Goal: Transaction & Acquisition: Obtain resource

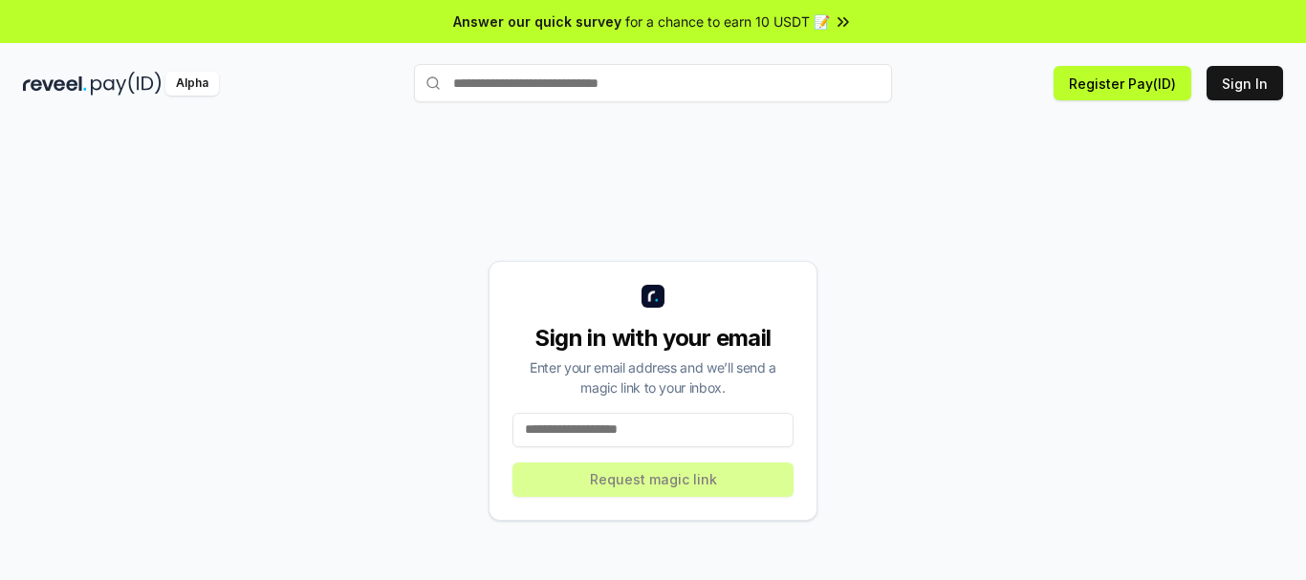
click at [661, 423] on input at bounding box center [652, 430] width 281 height 34
paste input "**********"
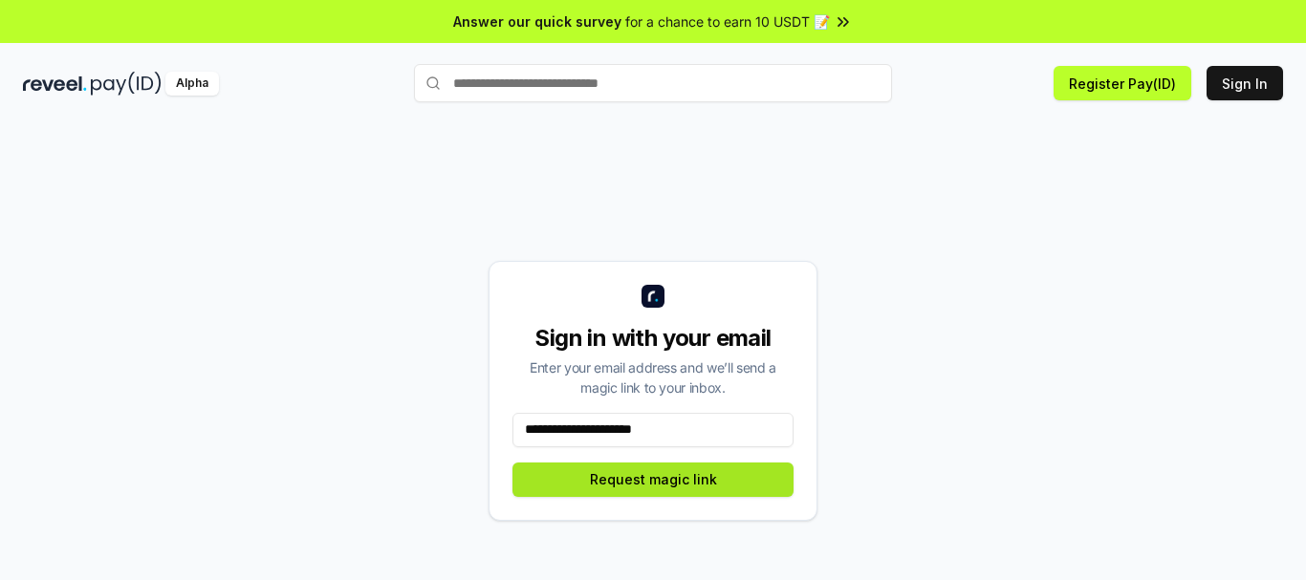
type input "**********"
click at [670, 479] on button "Request magic link" at bounding box center [652, 480] width 281 height 34
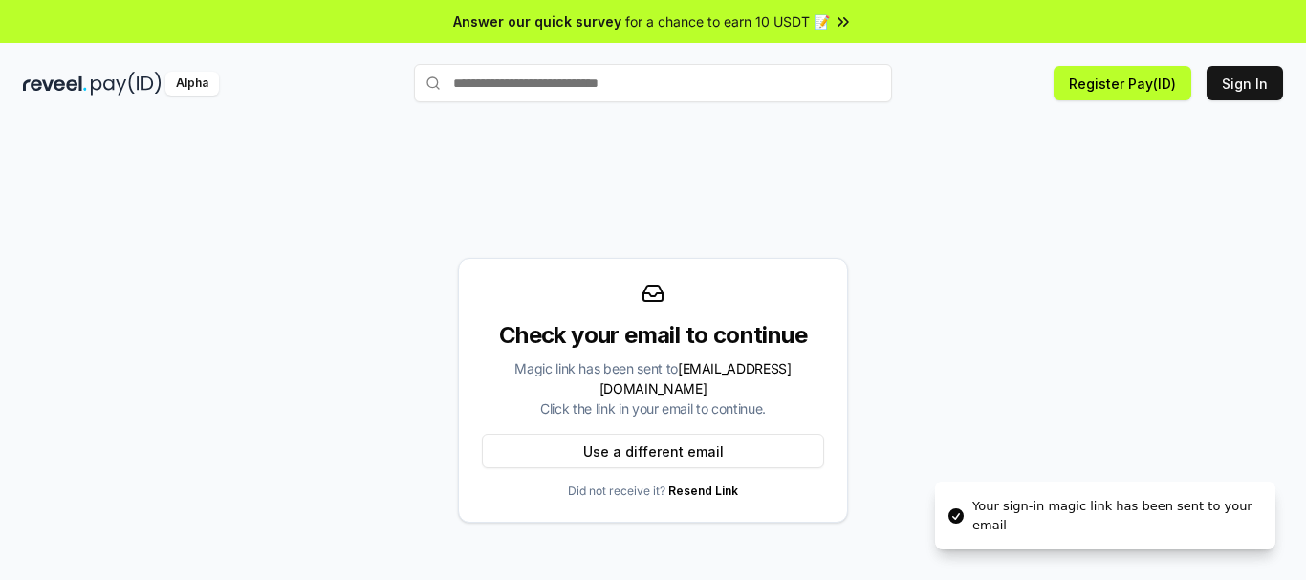
scroll to position [54, 0]
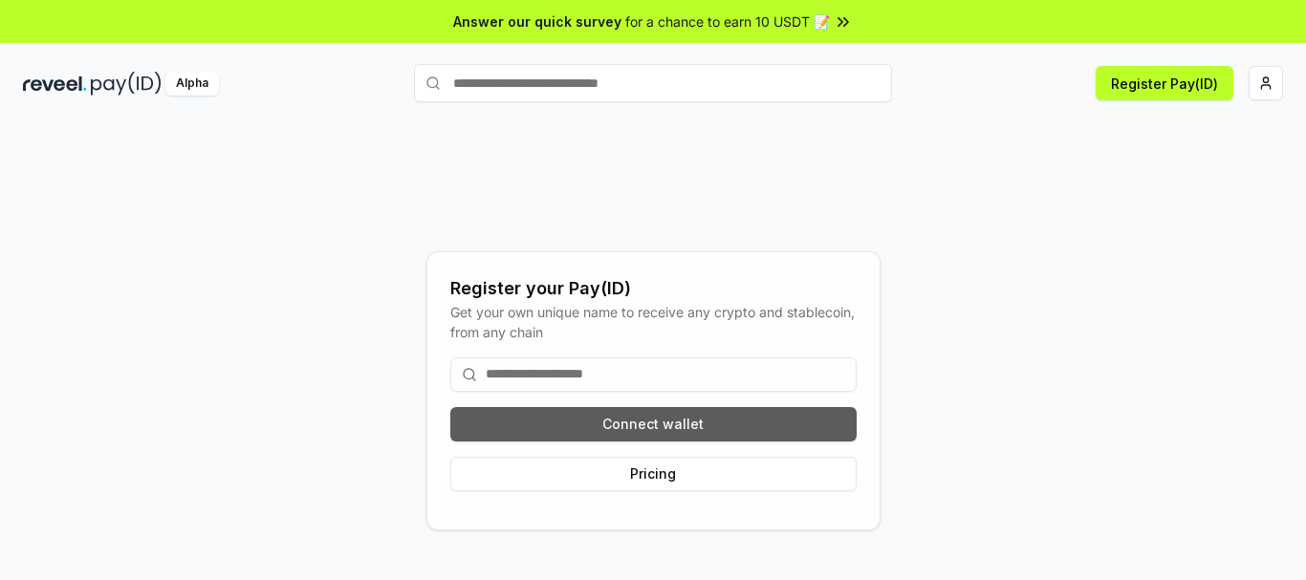
click at [627, 422] on button "Connect wallet" at bounding box center [653, 424] width 406 height 34
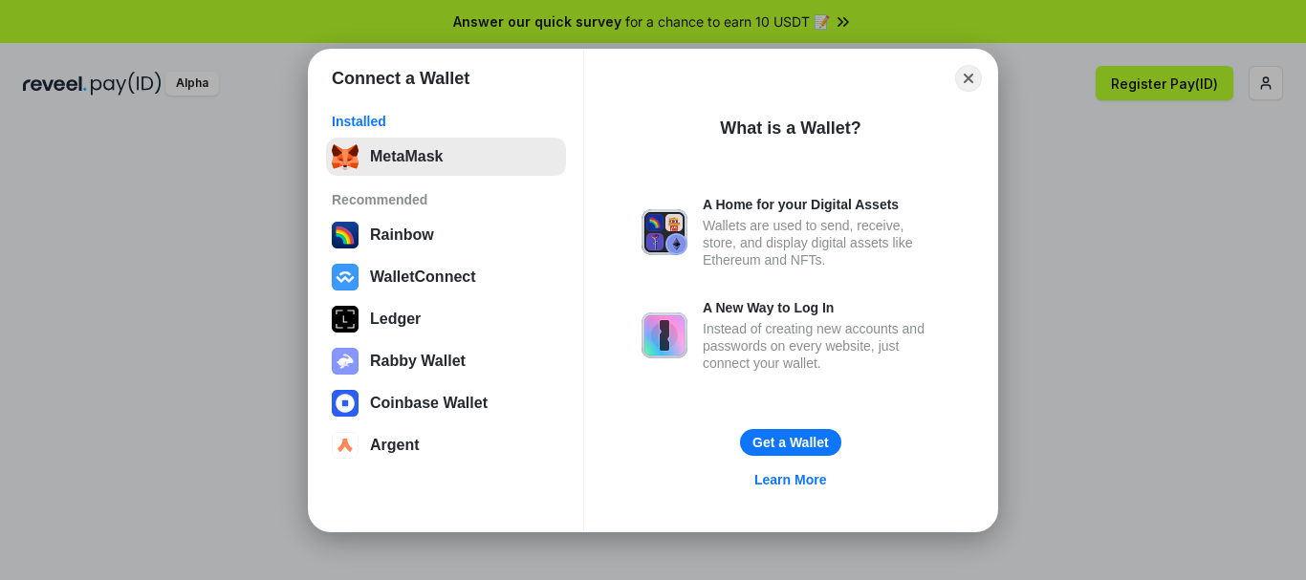
click at [455, 162] on button "MetaMask" at bounding box center [446, 157] width 240 height 38
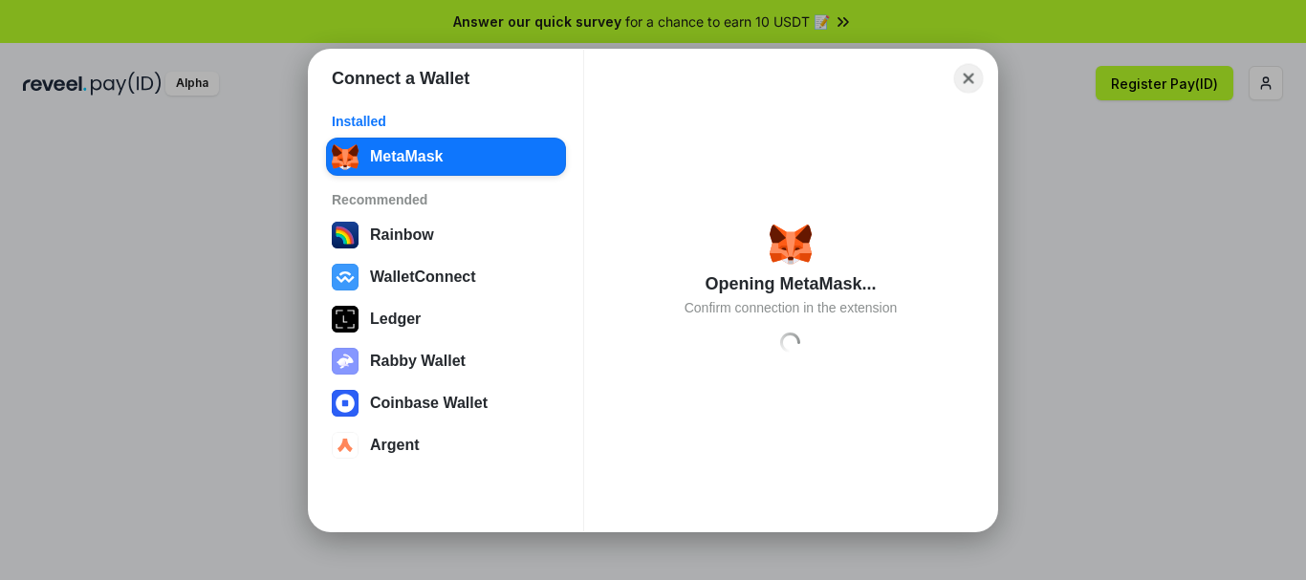
click at [970, 81] on button "Close" at bounding box center [969, 78] width 30 height 30
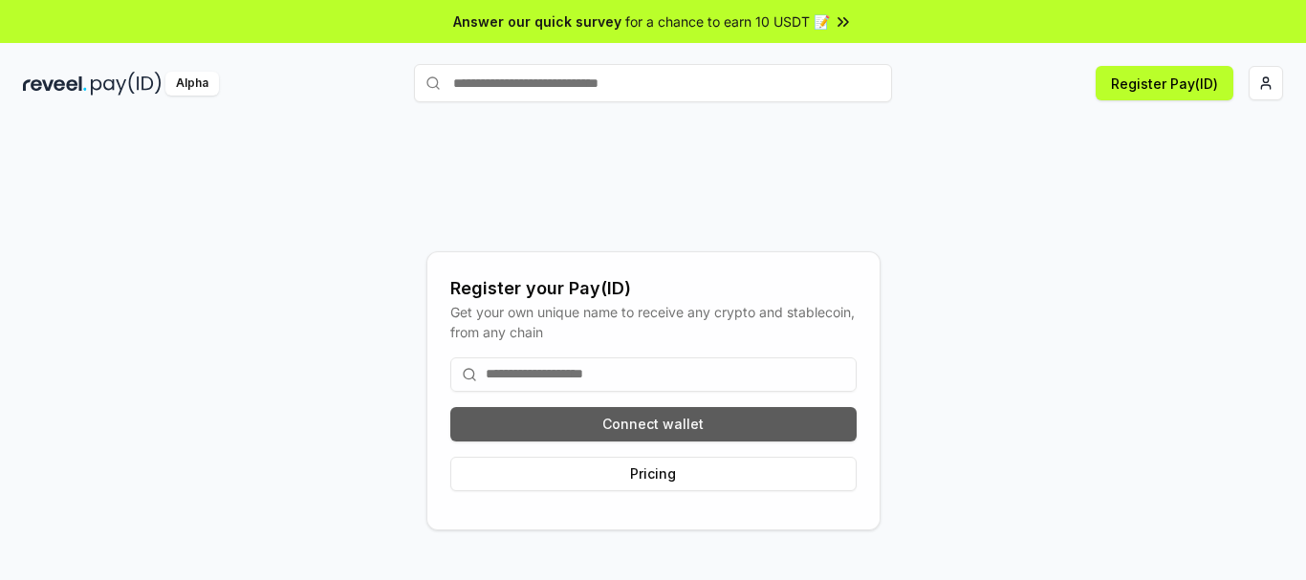
click at [652, 425] on button "Connect wallet" at bounding box center [653, 424] width 406 height 34
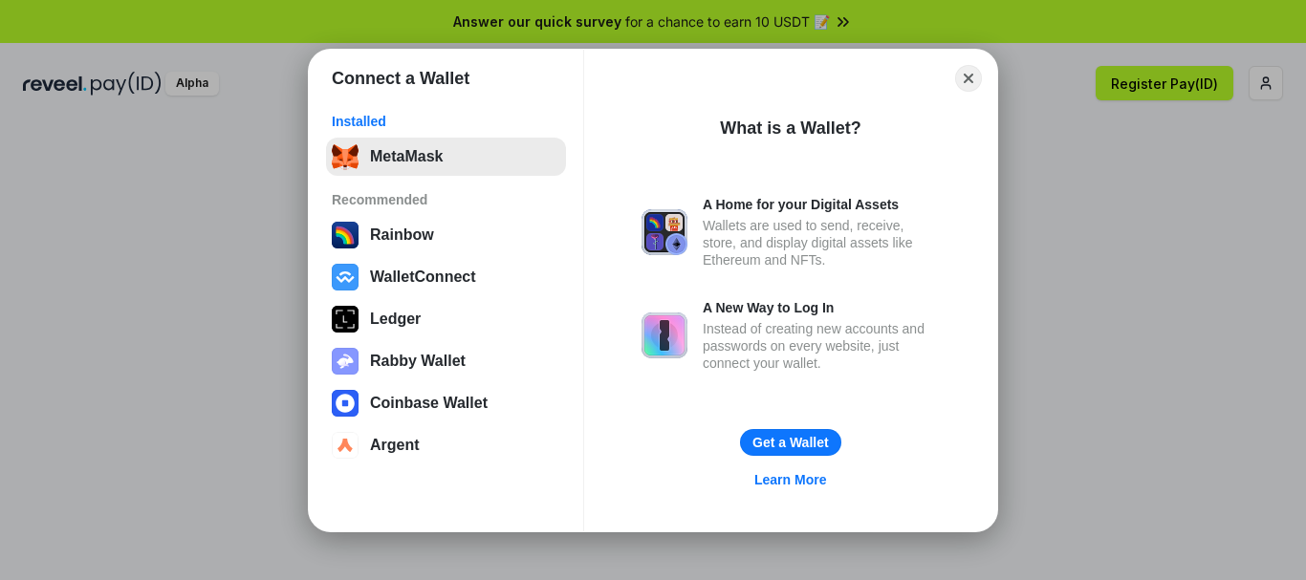
click at [447, 165] on button "MetaMask" at bounding box center [446, 157] width 240 height 38
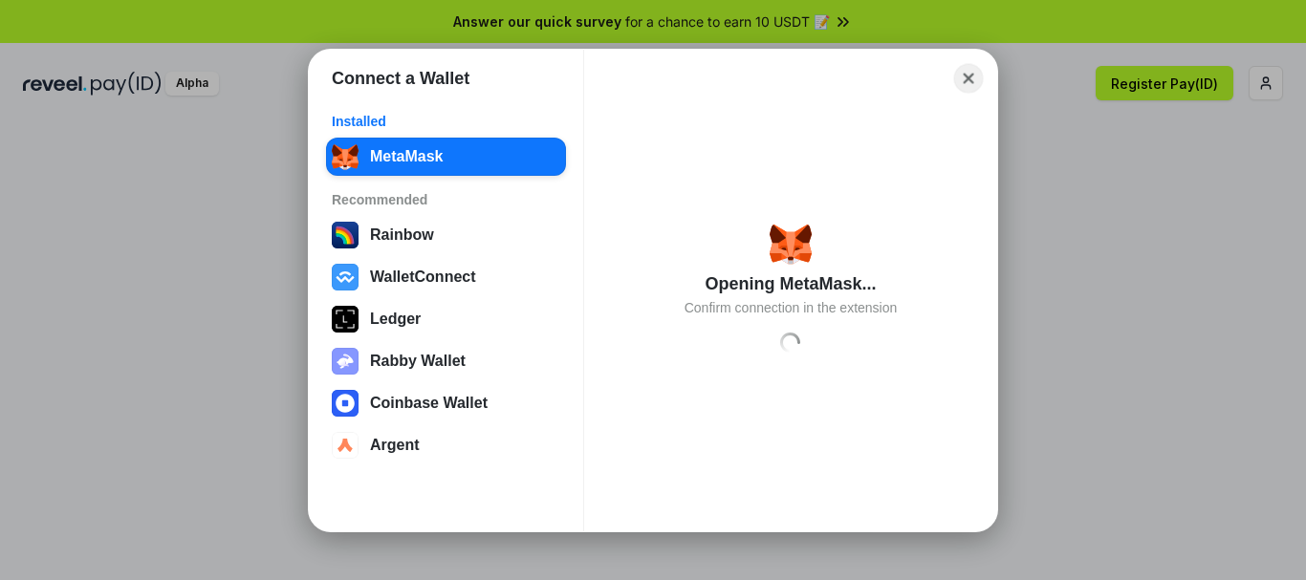
click at [962, 87] on button "Close" at bounding box center [969, 78] width 30 height 30
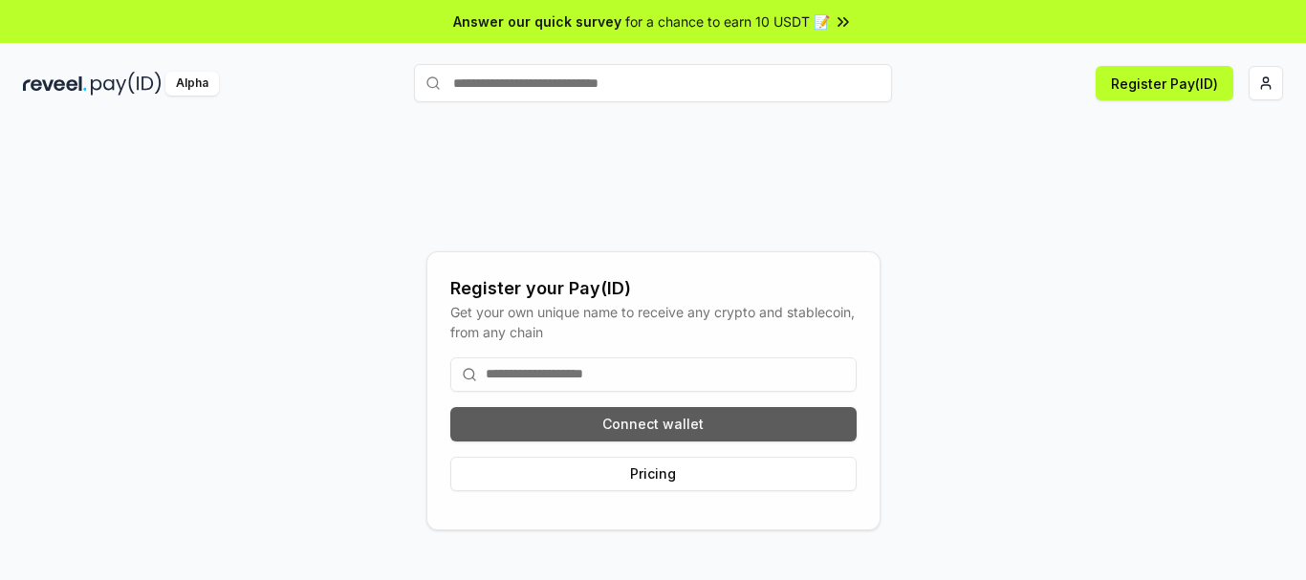
click at [629, 425] on button "Connect wallet" at bounding box center [653, 424] width 406 height 34
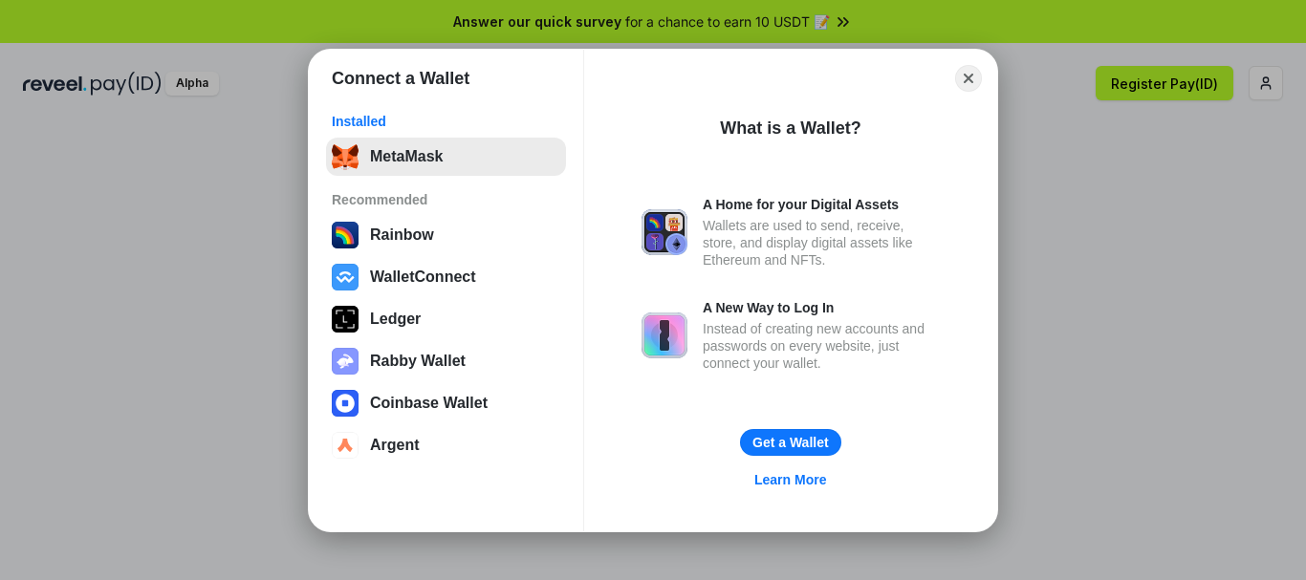
click at [440, 164] on button "MetaMask" at bounding box center [446, 157] width 240 height 38
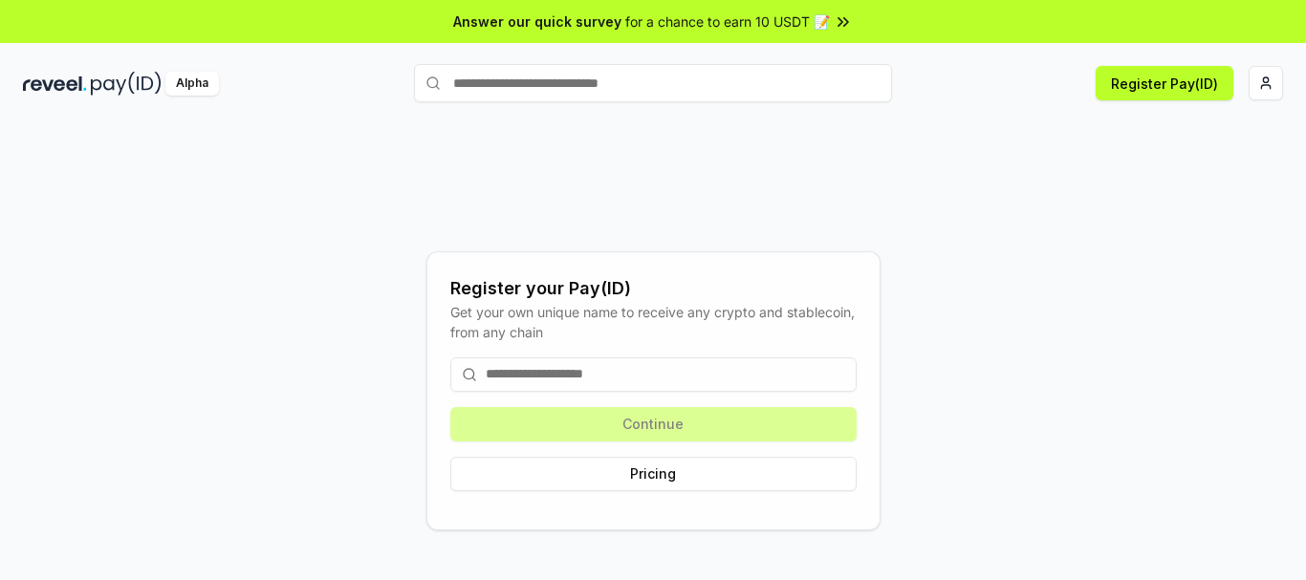
click at [646, 383] on input at bounding box center [653, 375] width 406 height 34
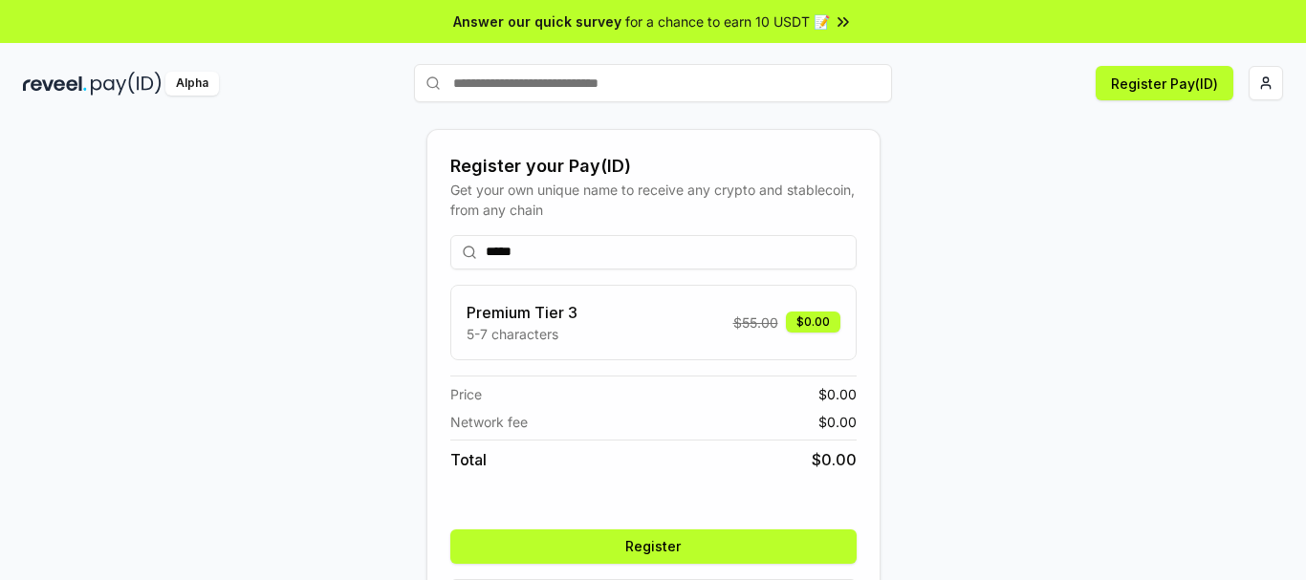
type input "*****"
click at [685, 544] on button "Register" at bounding box center [653, 547] width 406 height 34
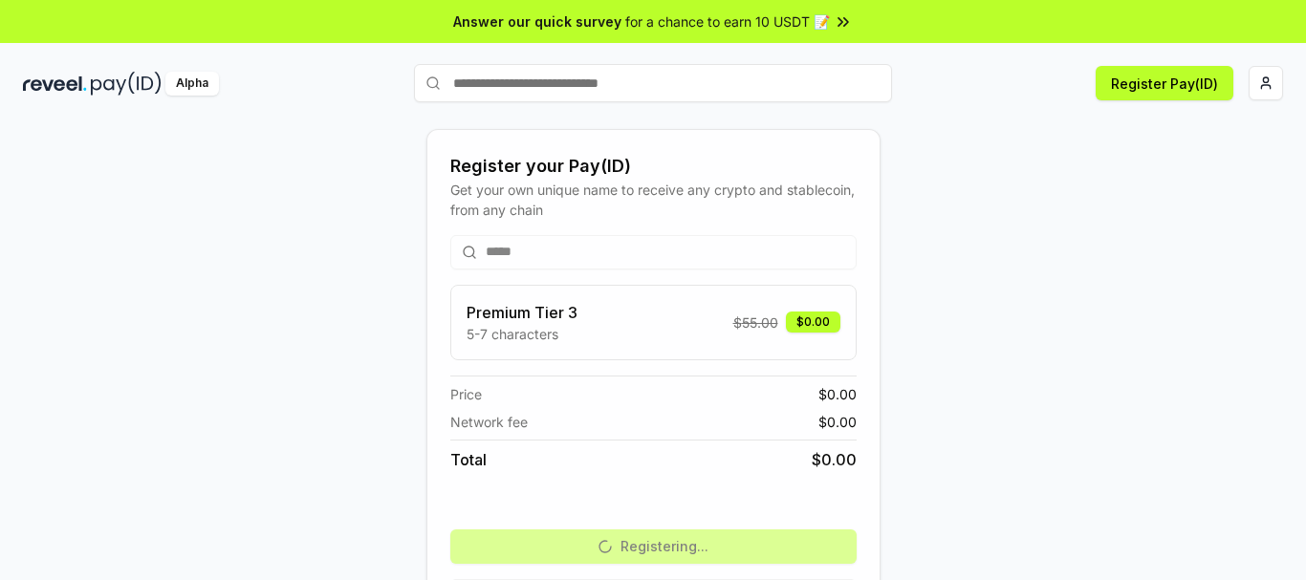
scroll to position [73, 0]
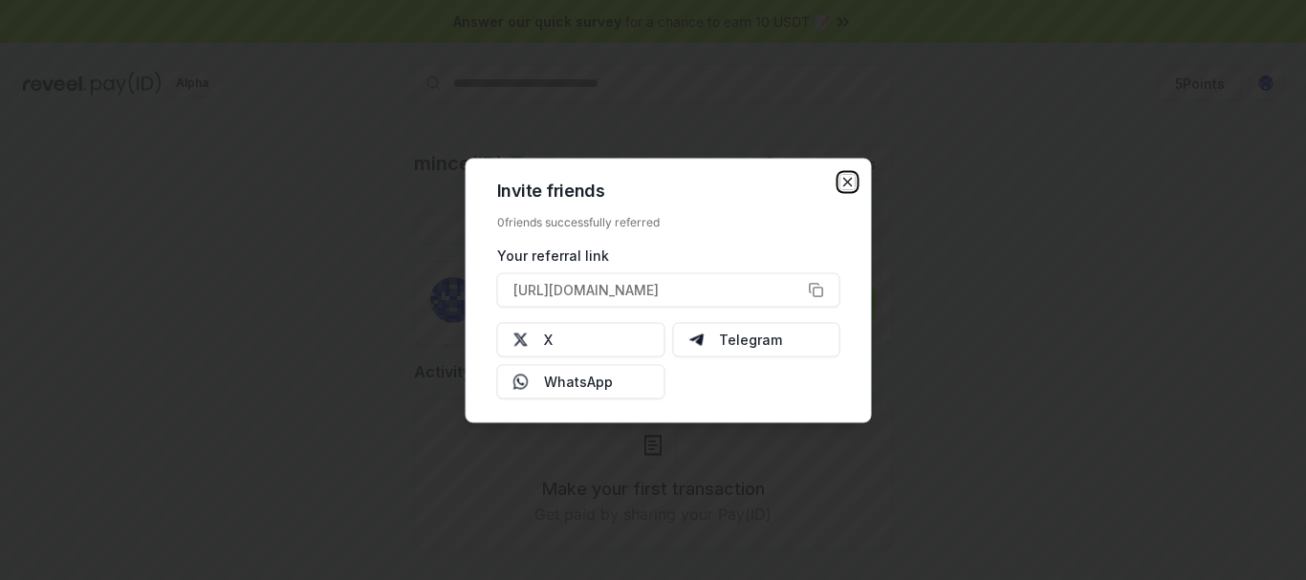
click at [847, 180] on icon "button" at bounding box center [847, 181] width 15 height 15
